Goal: Information Seeking & Learning: Learn about a topic

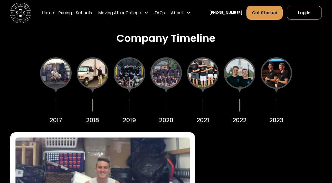
scroll to position [607, 0]
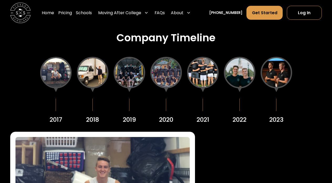
click at [57, 73] on div at bounding box center [55, 72] width 31 height 31
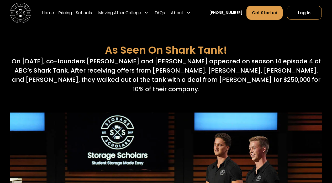
scroll to position [1967, 0]
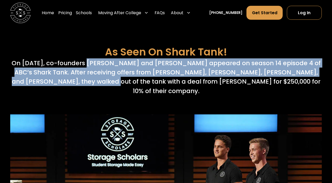
drag, startPoint x: 82, startPoint y: 62, endPoint x: 93, endPoint y: 79, distance: 20.5
click at [93, 79] on p "On October 14th, 2022, co-founders Sam Chason and Matt Gronberg appeared on sea…" at bounding box center [165, 76] width 311 height 37
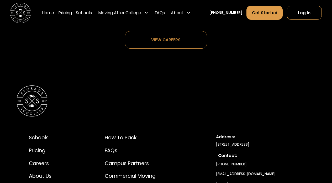
scroll to position [2587, 0]
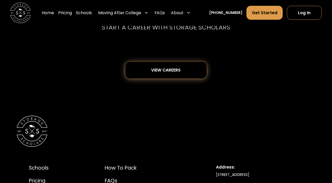
click at [147, 61] on div "View careers" at bounding box center [166, 69] width 48 height 17
